Goal: Information Seeking & Learning: Learn about a topic

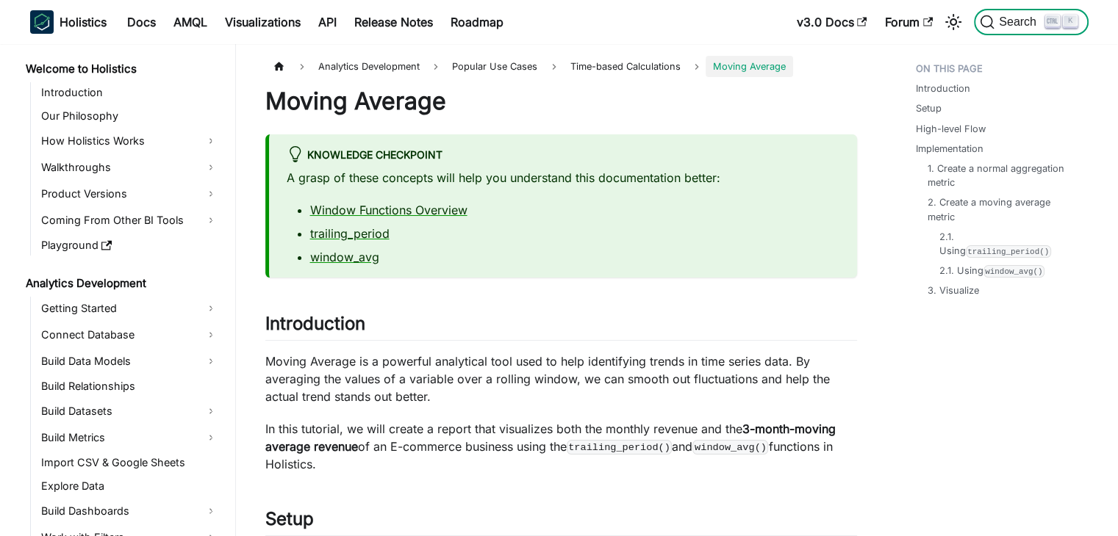
click at [1023, 21] on span "Search" at bounding box center [1019, 21] width 51 height 13
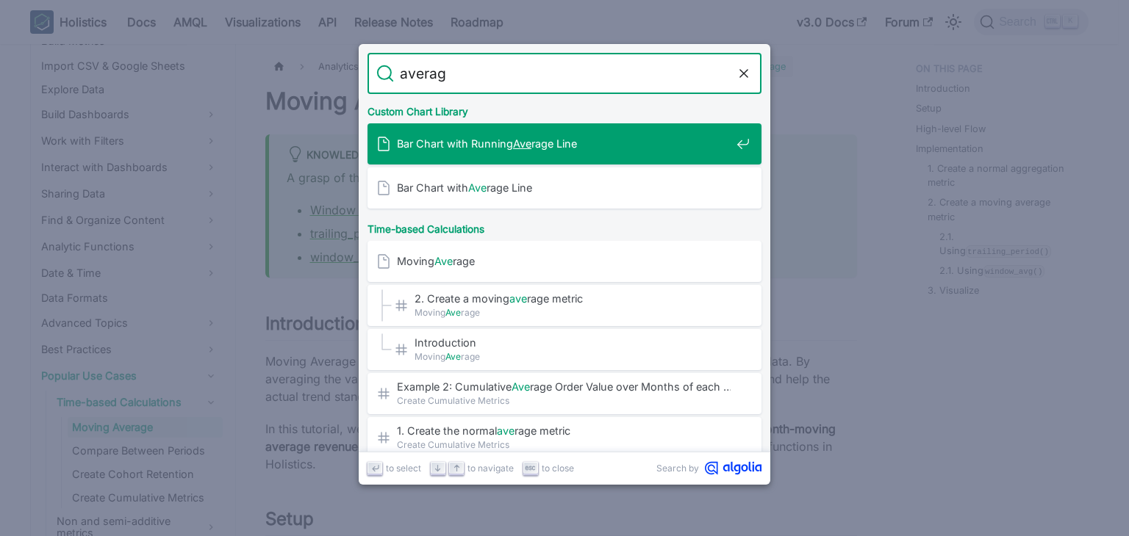
type input "average"
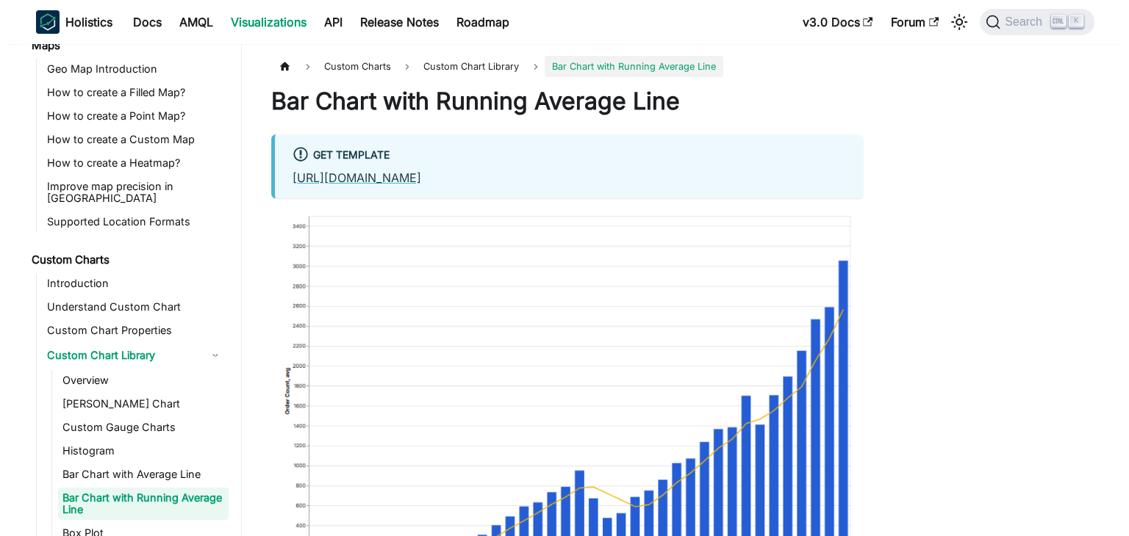
scroll to position [623, 0]
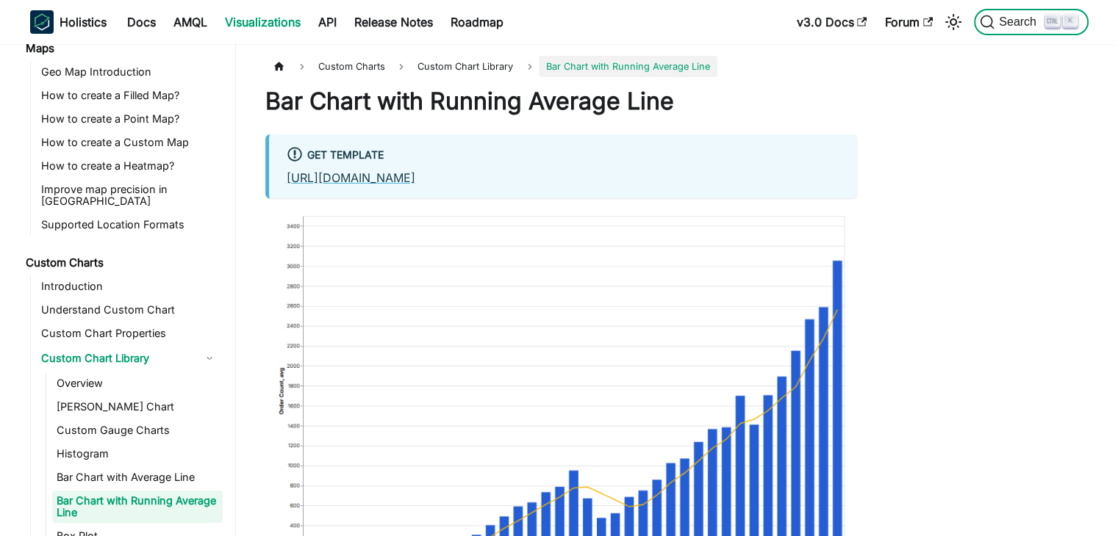
click at [992, 15] on icon "Search (Ctrl+K)" at bounding box center [987, 22] width 15 height 15
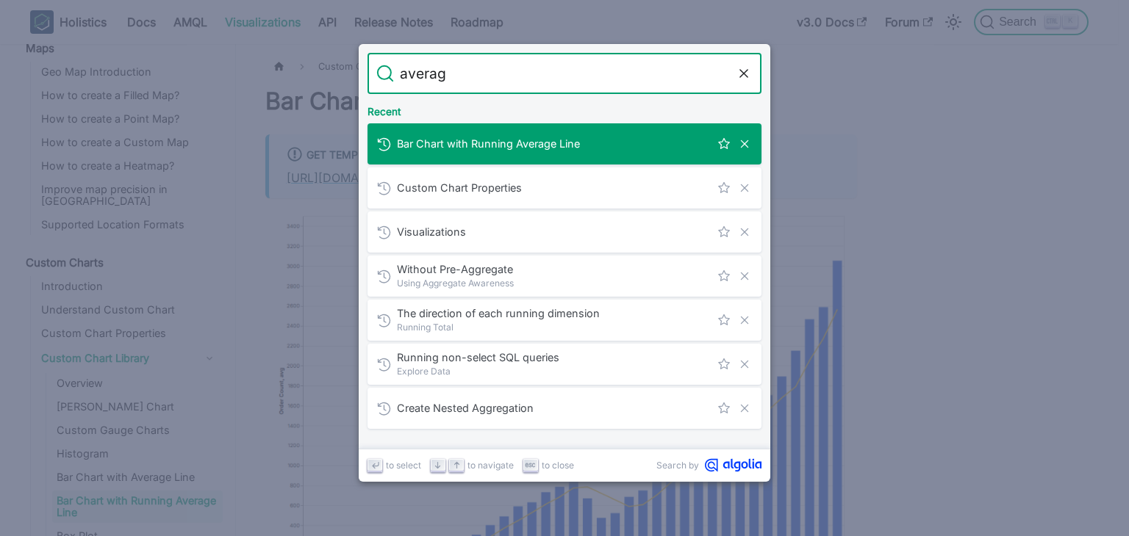
type input "average"
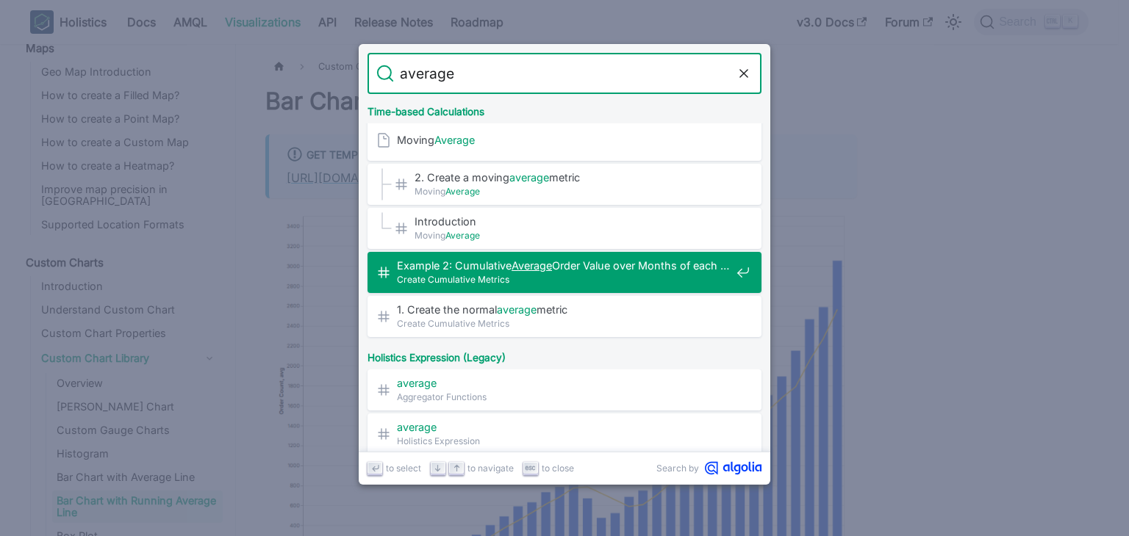
scroll to position [147, 0]
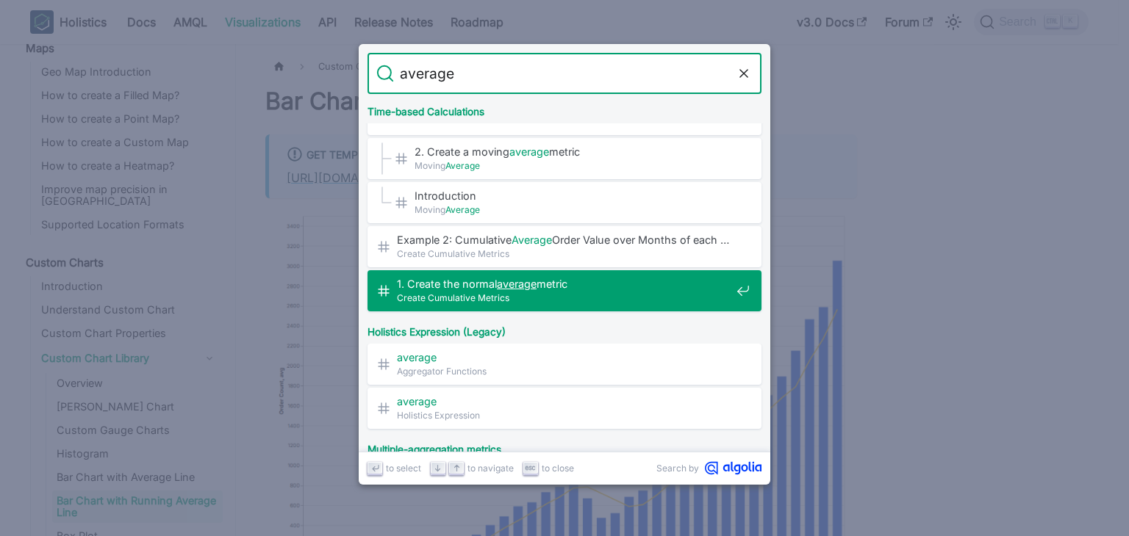
click at [638, 306] on div "1. Create the normal average metric​ Create Cumulative Metrics" at bounding box center [568, 290] width 385 height 41
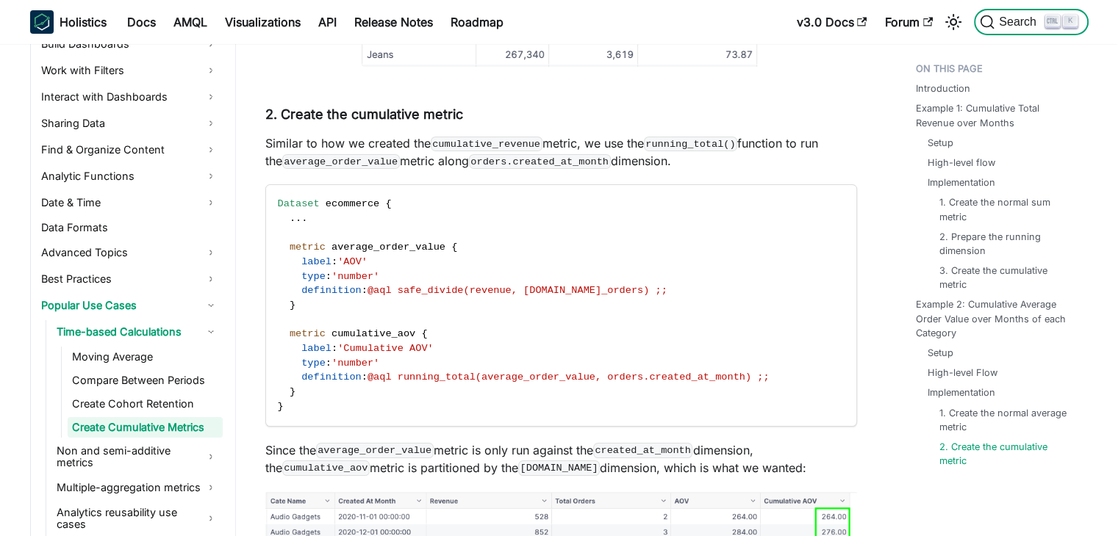
scroll to position [5228, 0]
click at [999, 19] on span "Search" at bounding box center [1019, 21] width 51 height 13
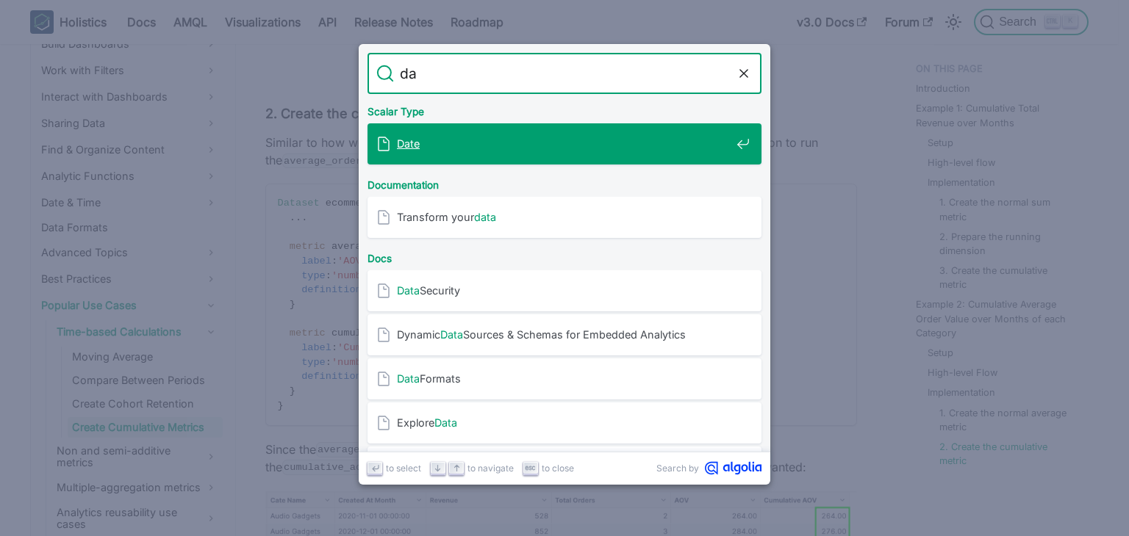
type input "d"
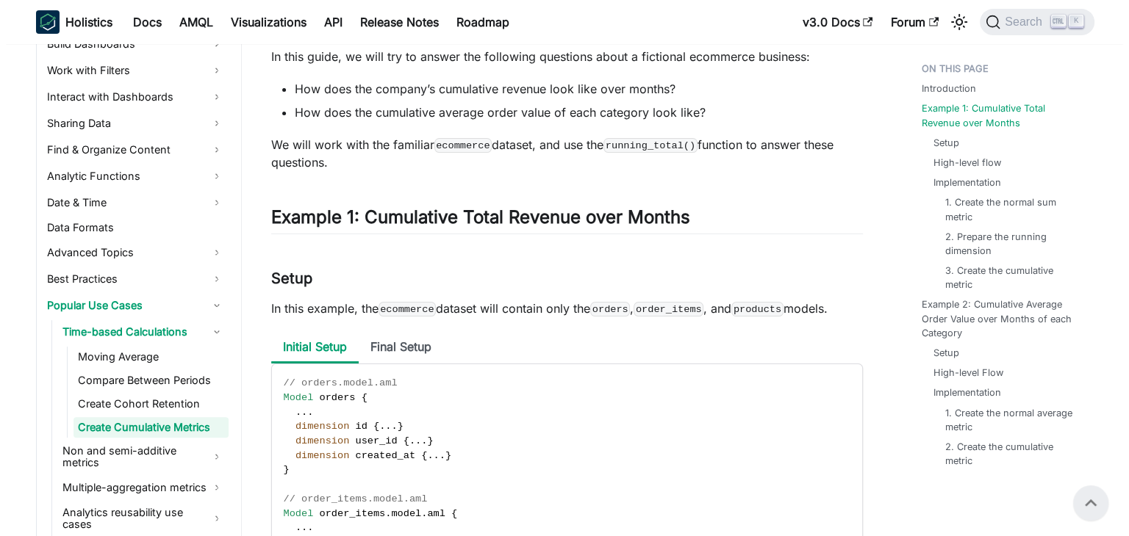
scroll to position [0, 0]
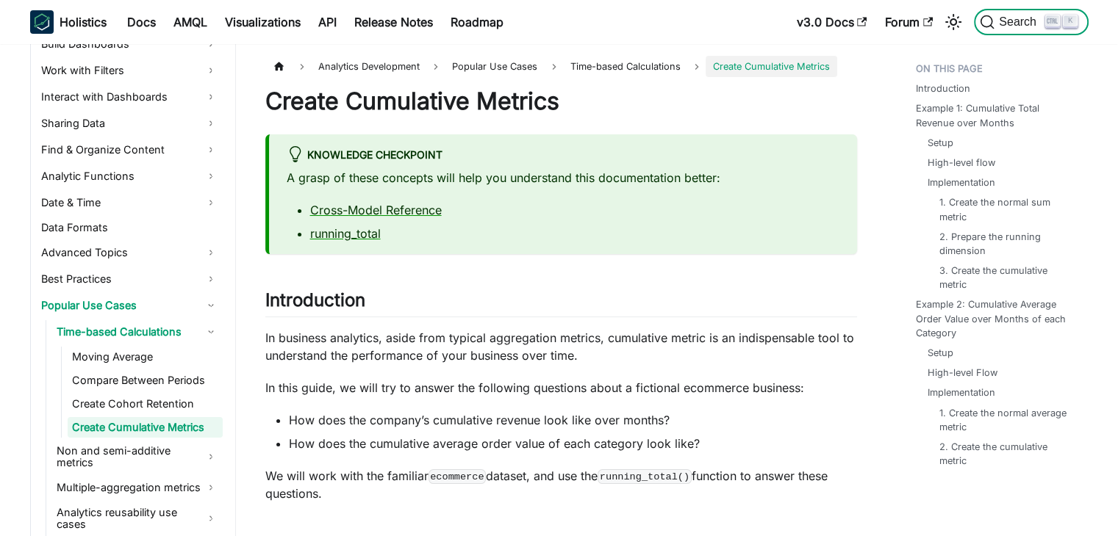
click at [1005, 31] on button "Search K" at bounding box center [1031, 22] width 114 height 26
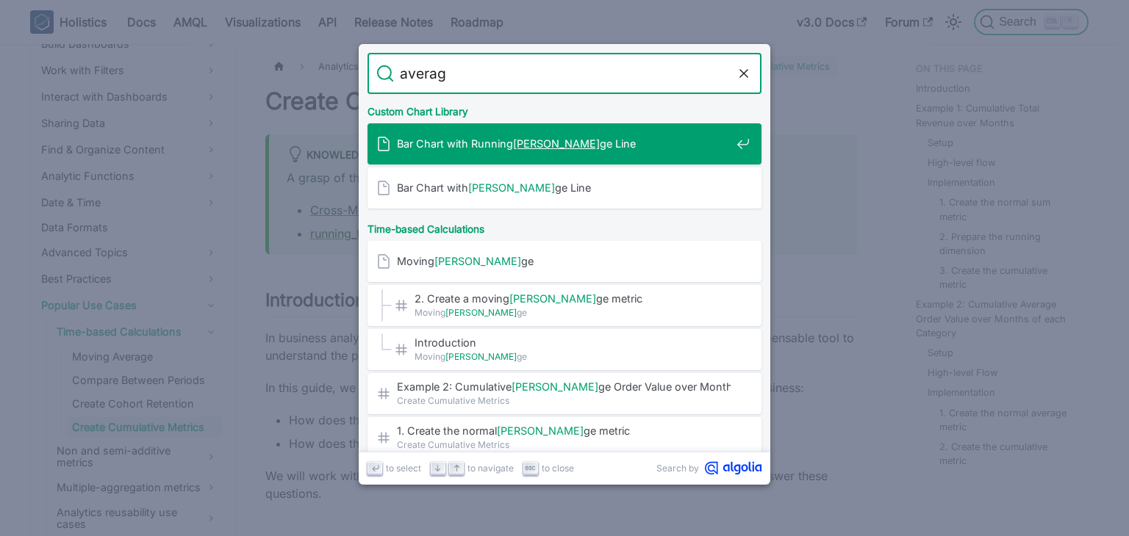
type input "average"
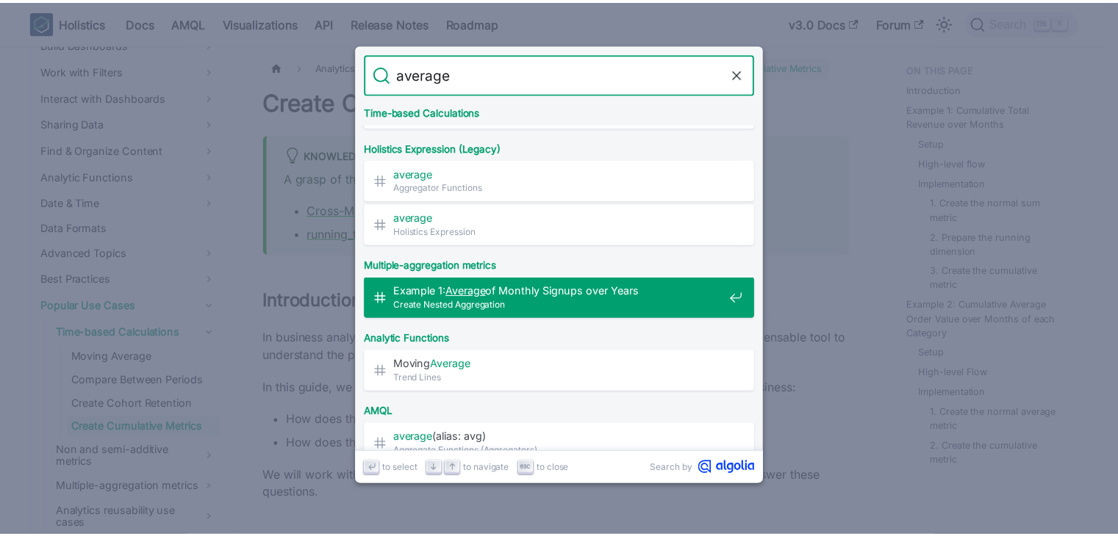
scroll to position [367, 0]
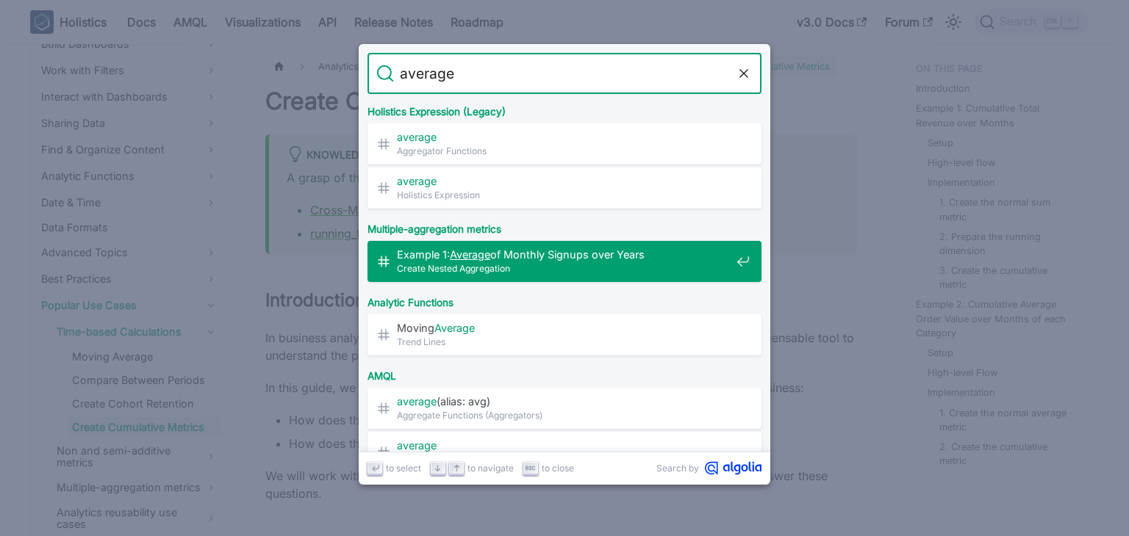
click at [615, 262] on span "Create Nested Aggregation" at bounding box center [564, 269] width 334 height 14
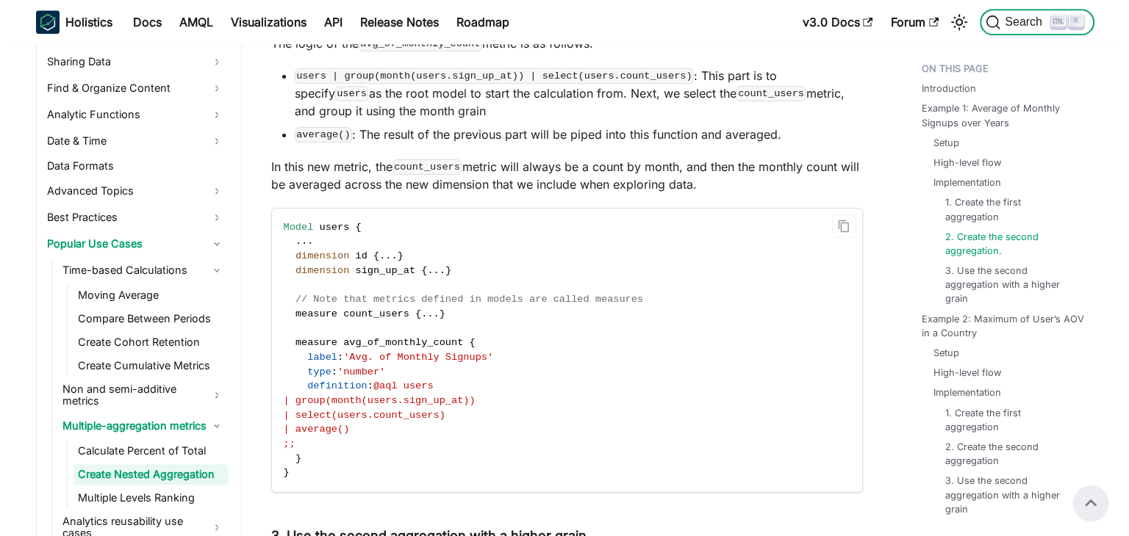
scroll to position [1993, 0]
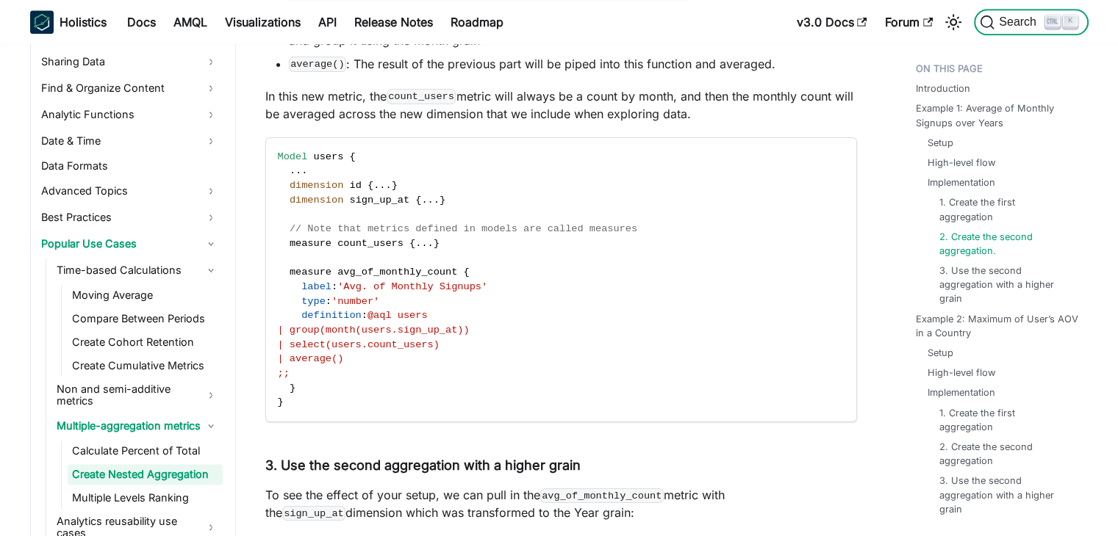
click at [996, 26] on span "Search" at bounding box center [1019, 21] width 51 height 13
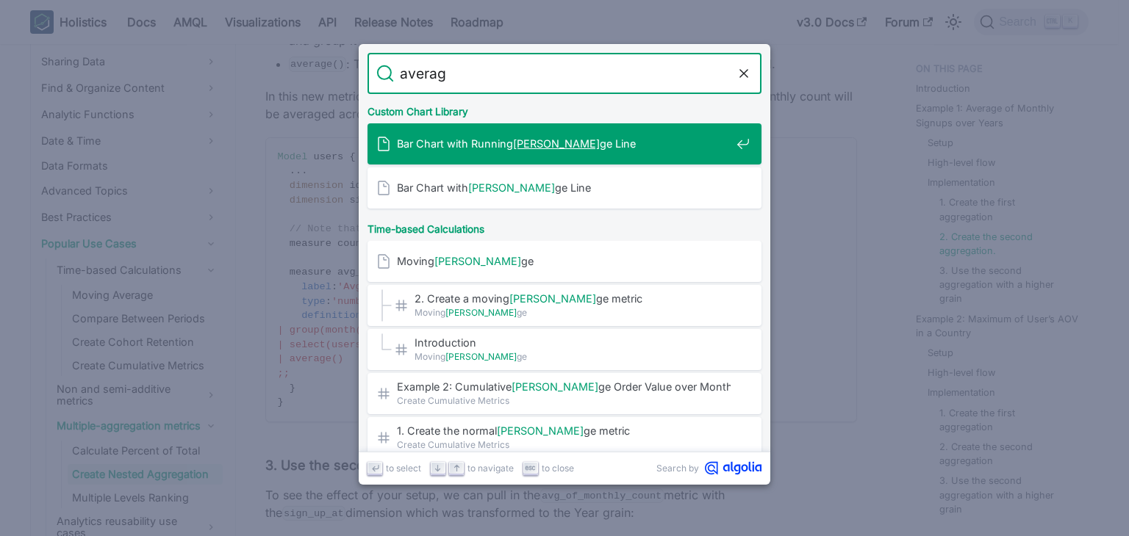
type input "average"
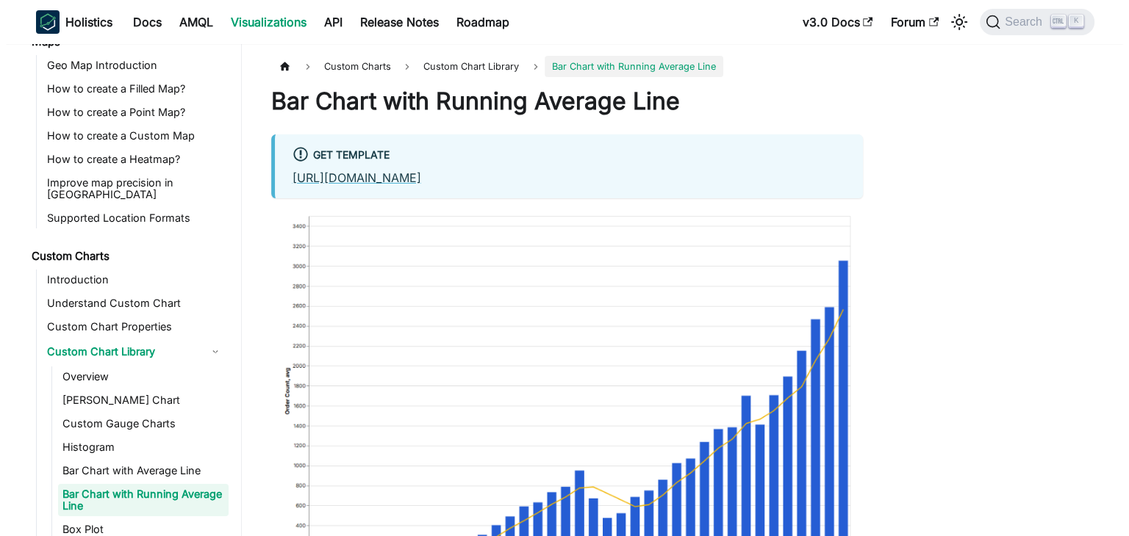
scroll to position [697, 0]
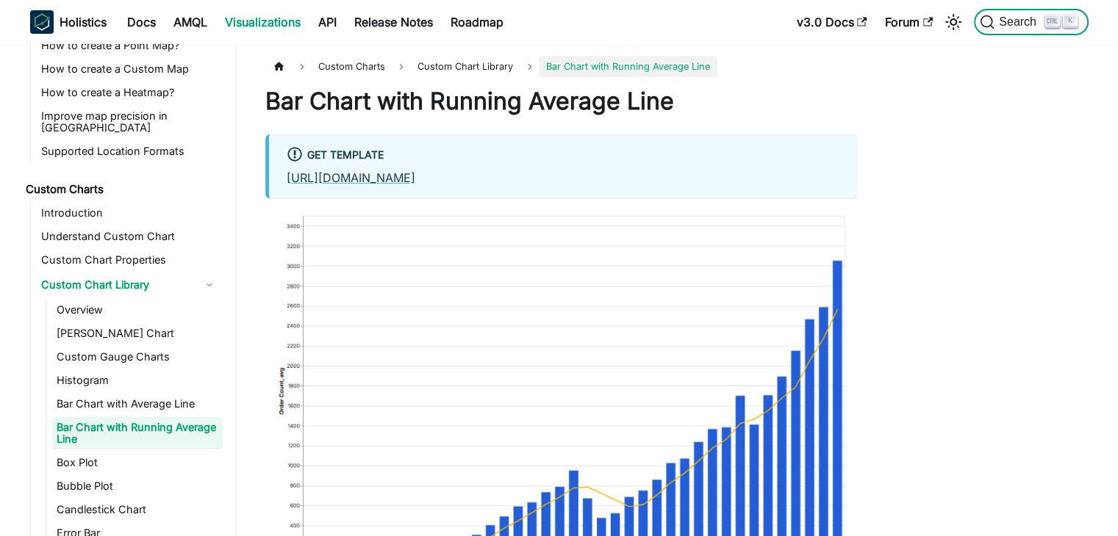
click at [1009, 9] on button "Search K" at bounding box center [1031, 22] width 114 height 26
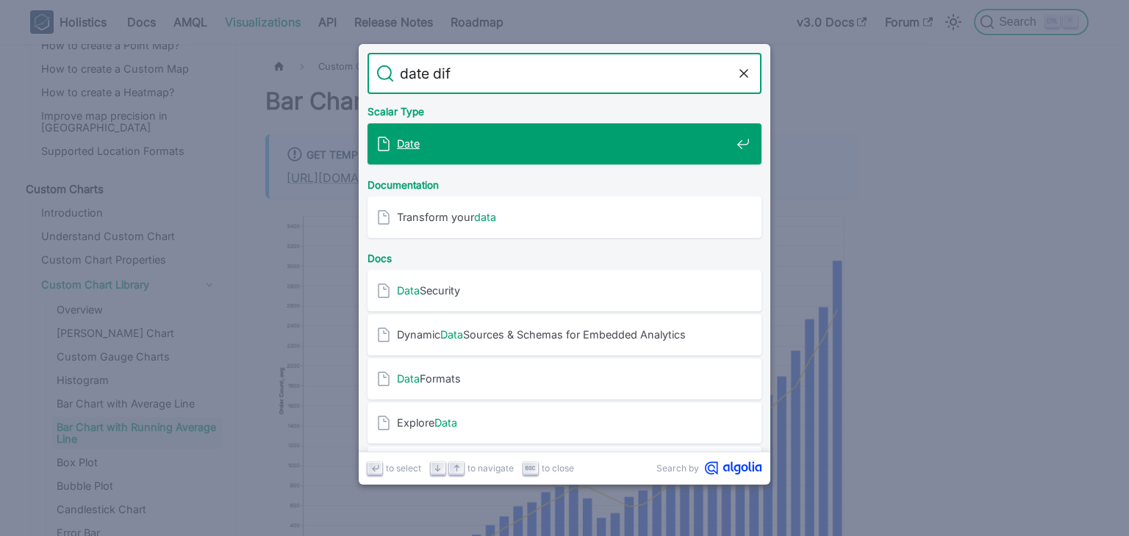
type input "date diff"
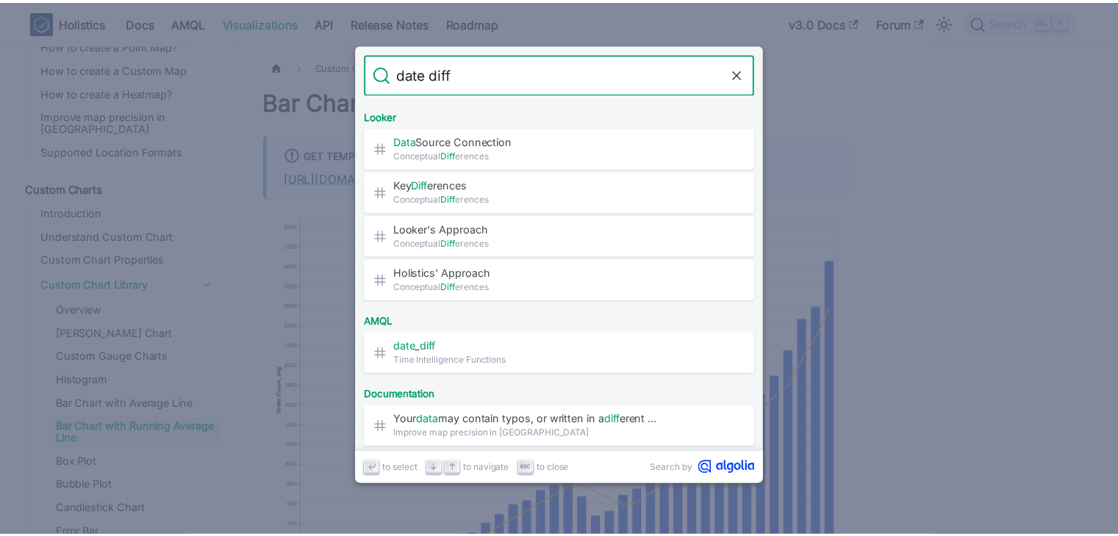
scroll to position [294, 0]
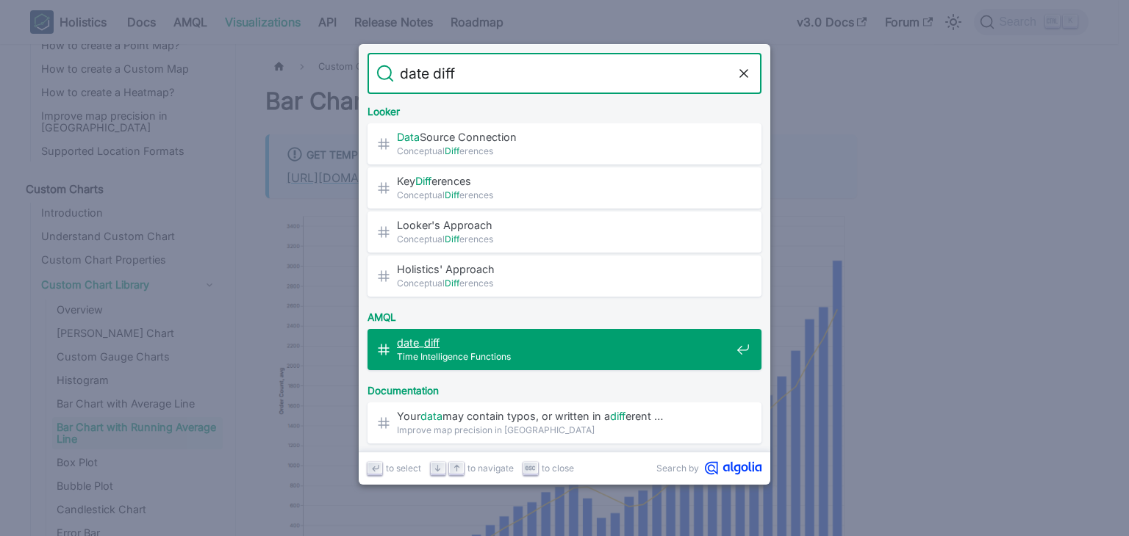
click at [528, 353] on span "Time Intelligence Functions" at bounding box center [564, 357] width 334 height 14
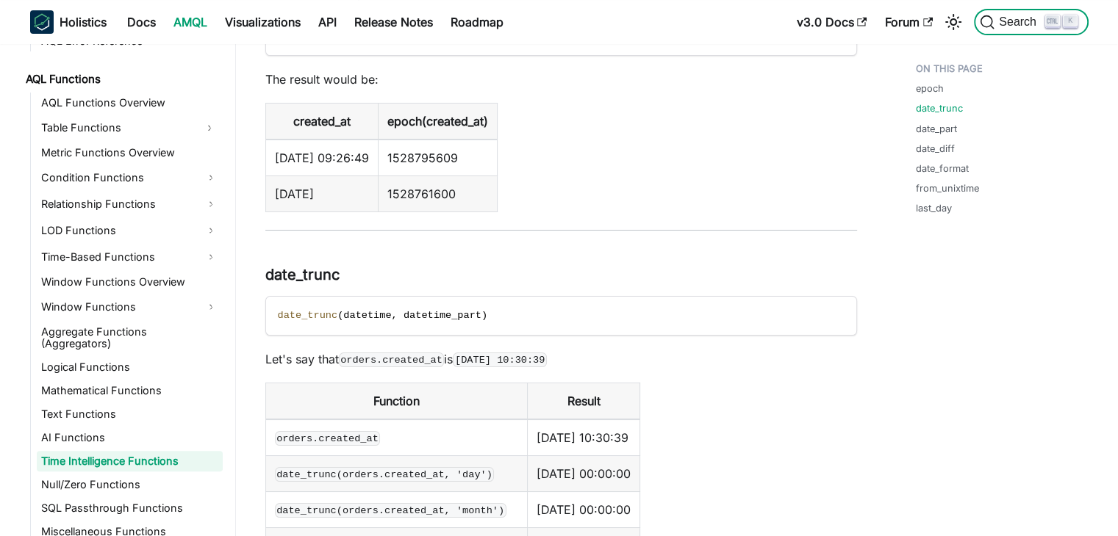
scroll to position [661, 0]
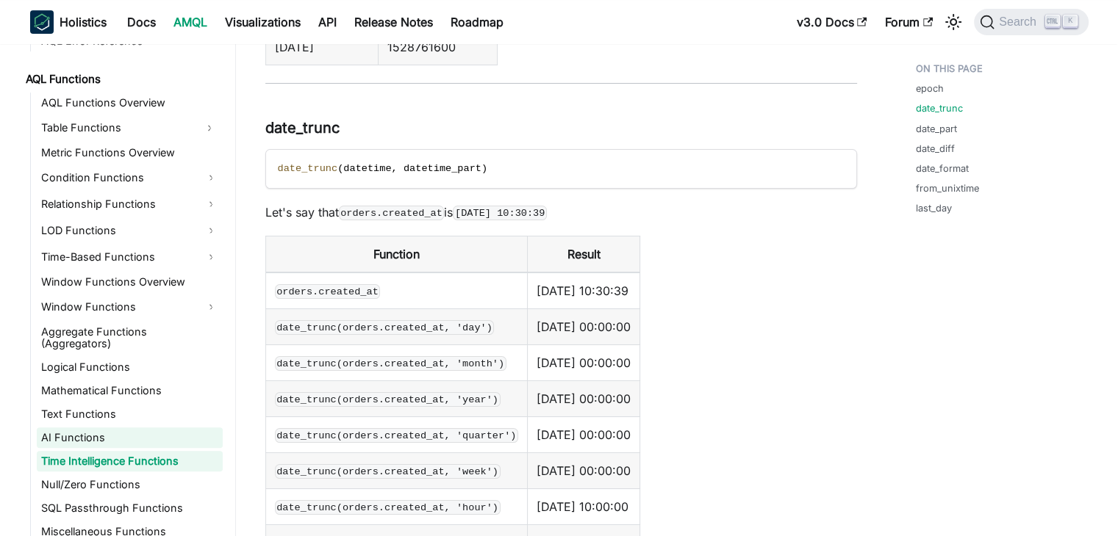
click at [71, 428] on link "AI Functions" at bounding box center [130, 438] width 186 height 21
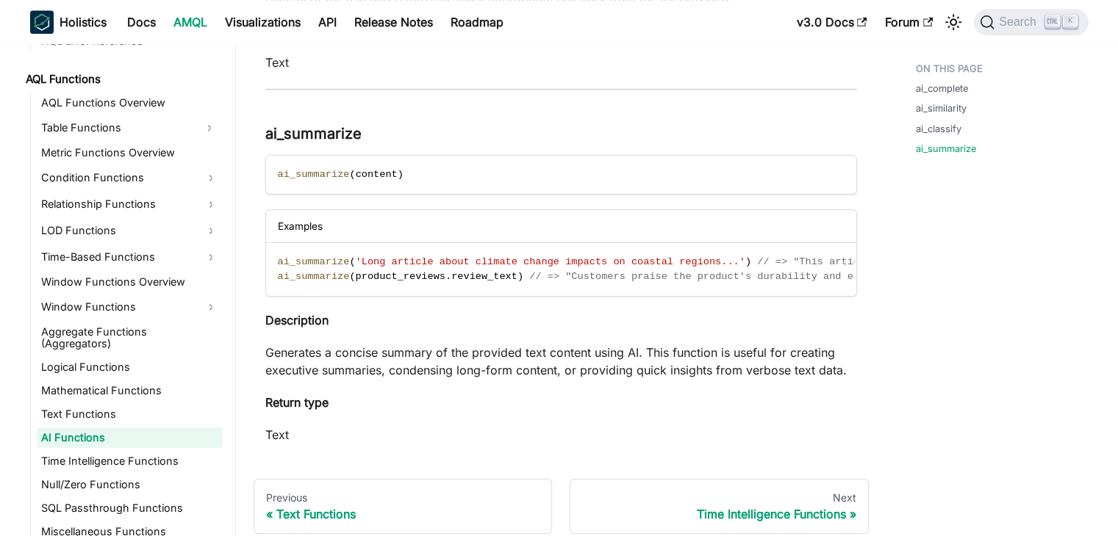
scroll to position [1694, 0]
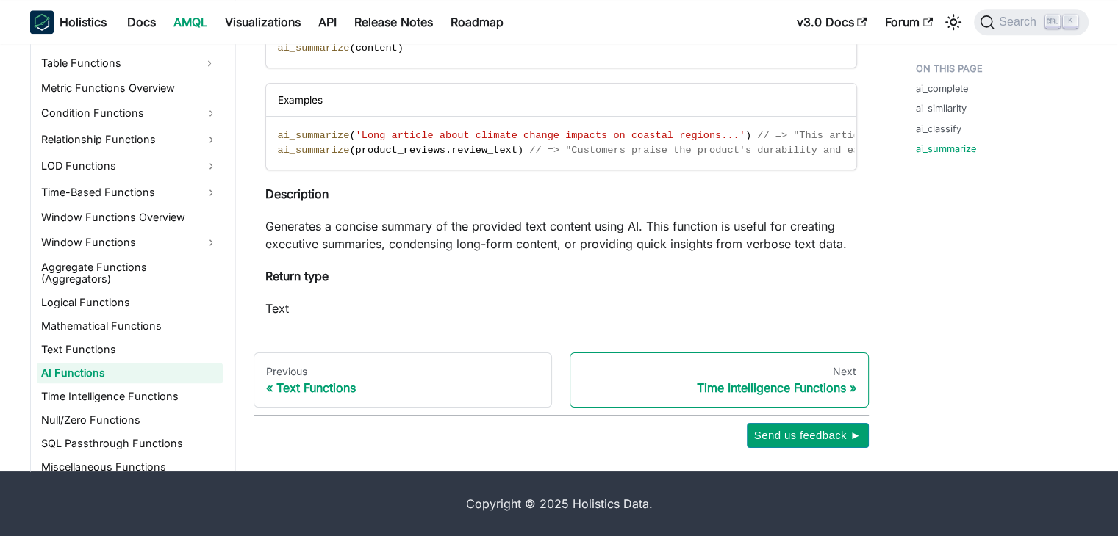
click at [761, 394] on div "Time Intelligence Functions" at bounding box center [719, 388] width 274 height 15
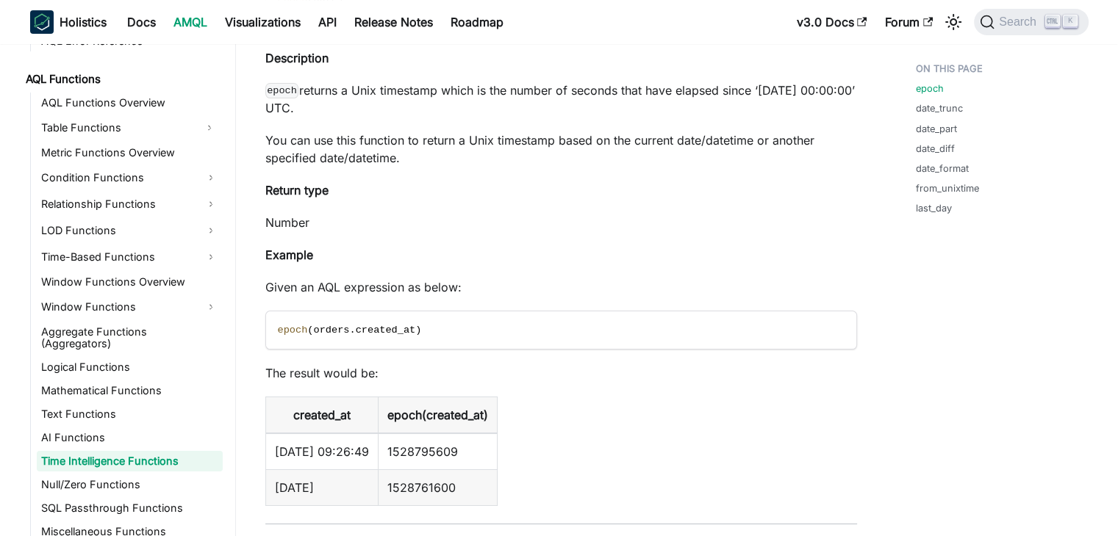
scroll to position [514, 0]
